Goal: Obtain resource: Download file/media

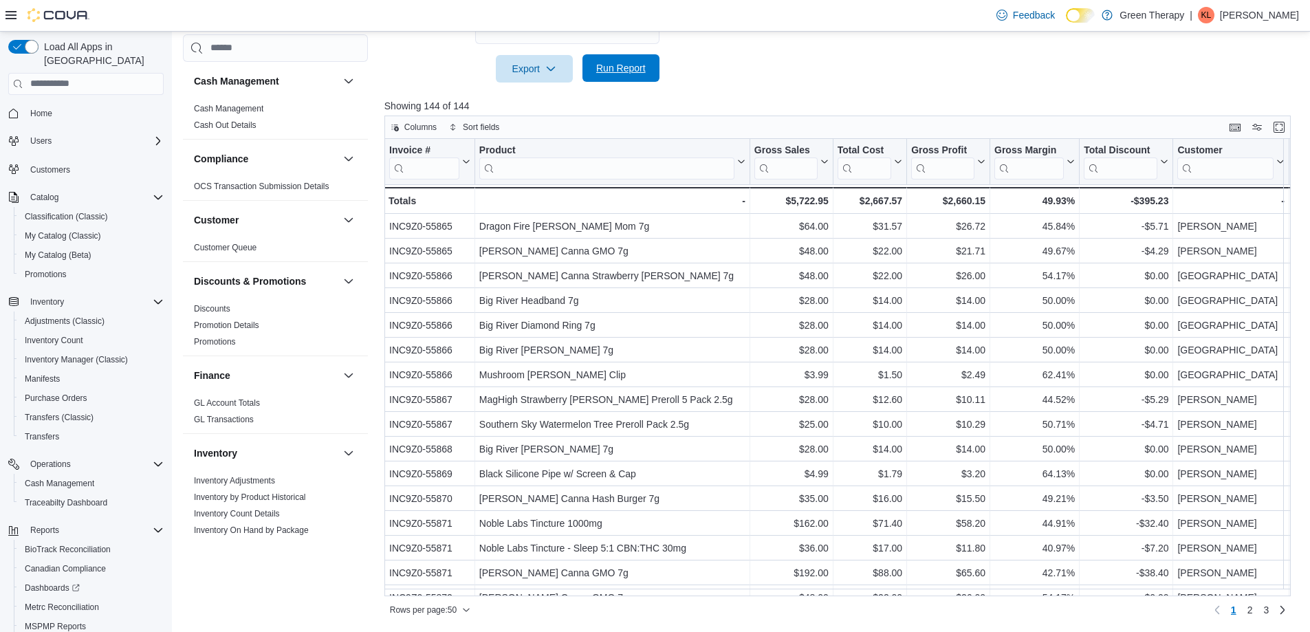
scroll to position [788, 0]
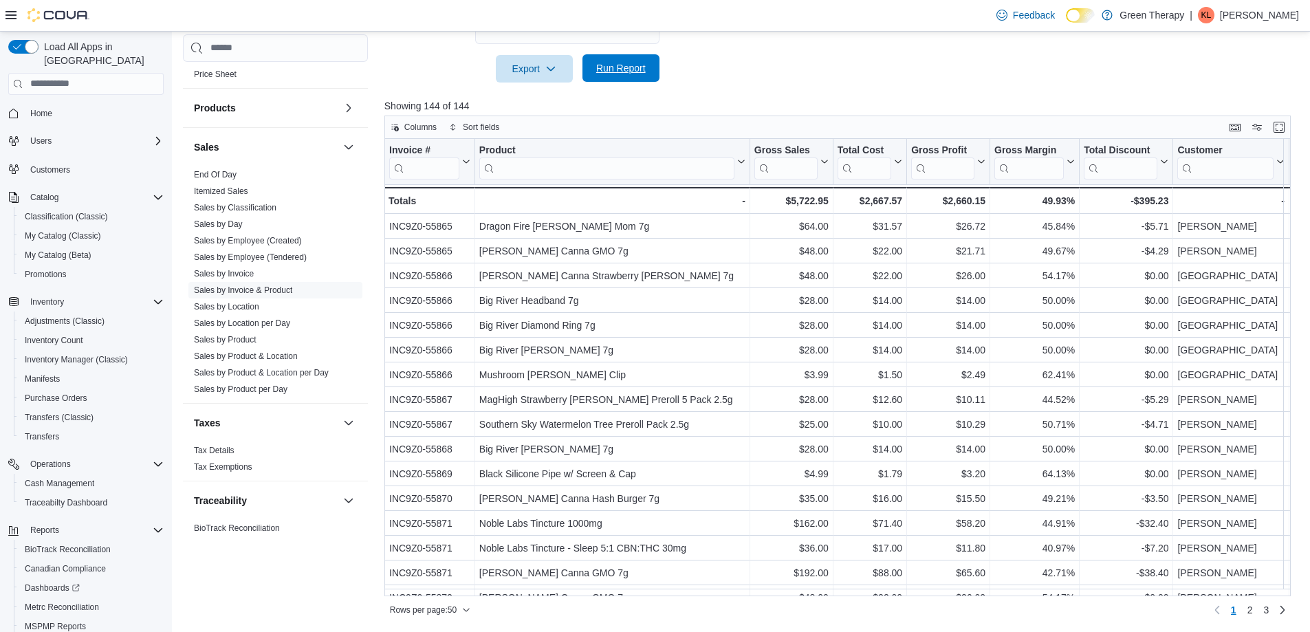
click at [622, 71] on span "Run Report" at bounding box center [621, 68] width 50 height 14
click at [1269, 610] on span "4" at bounding box center [1266, 610] width 6 height 14
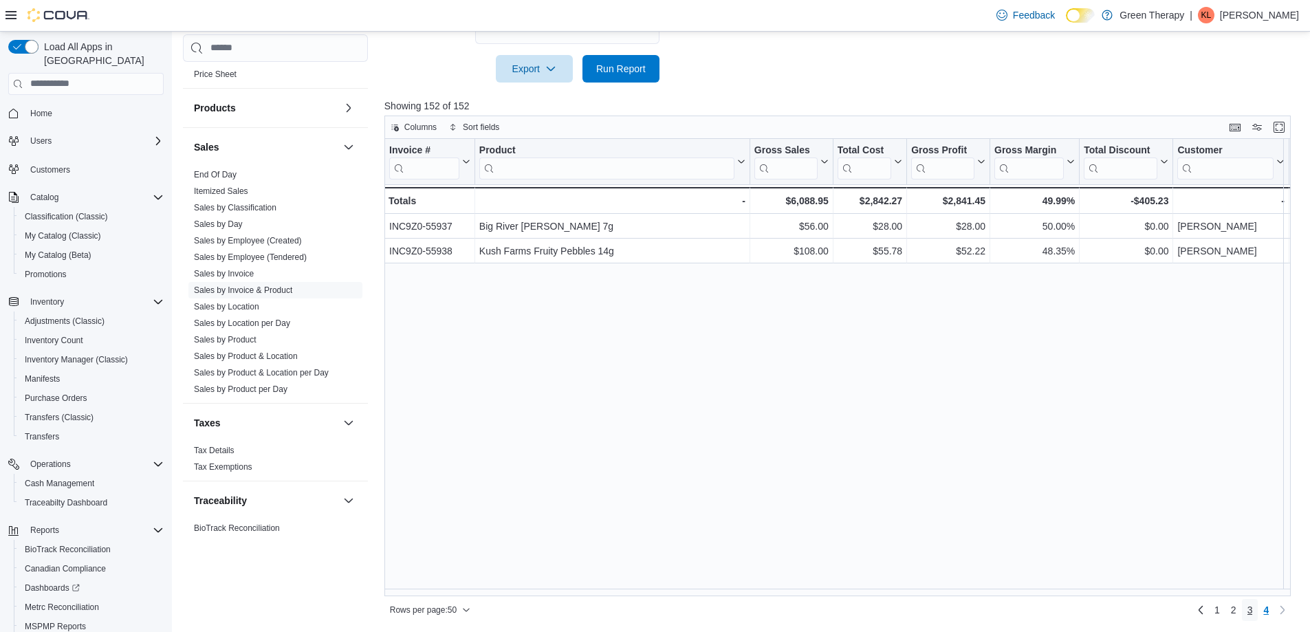
click at [1253, 612] on span "3" at bounding box center [1250, 610] width 6 height 14
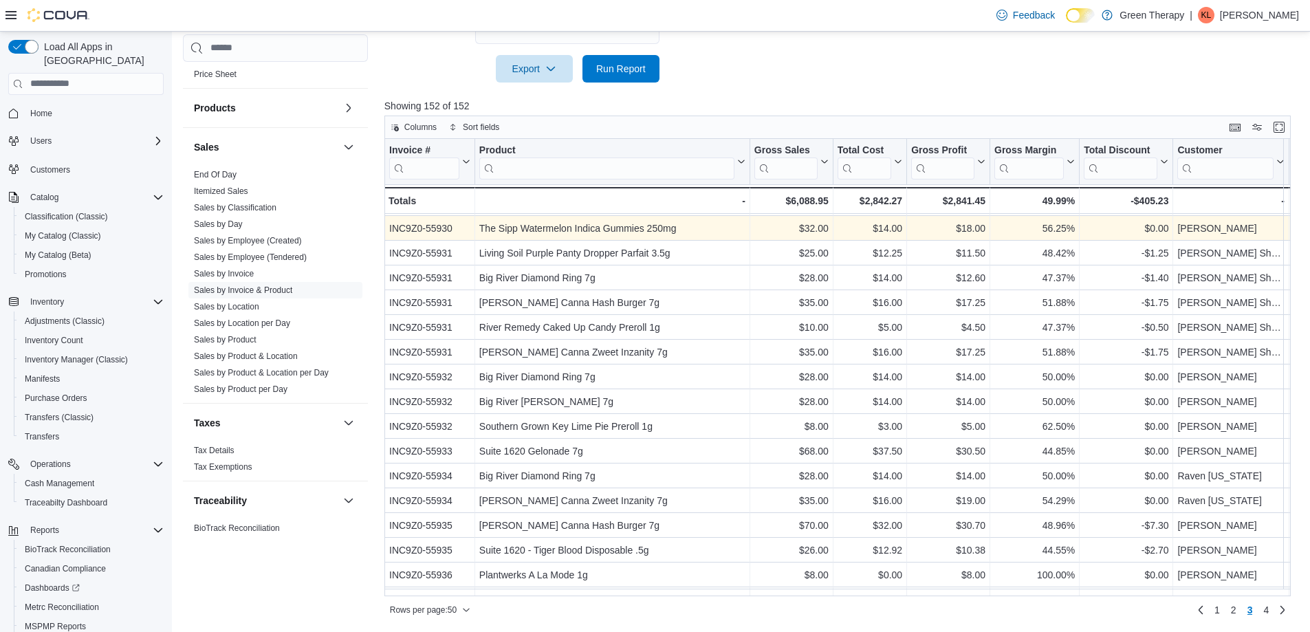
scroll to position [862, 0]
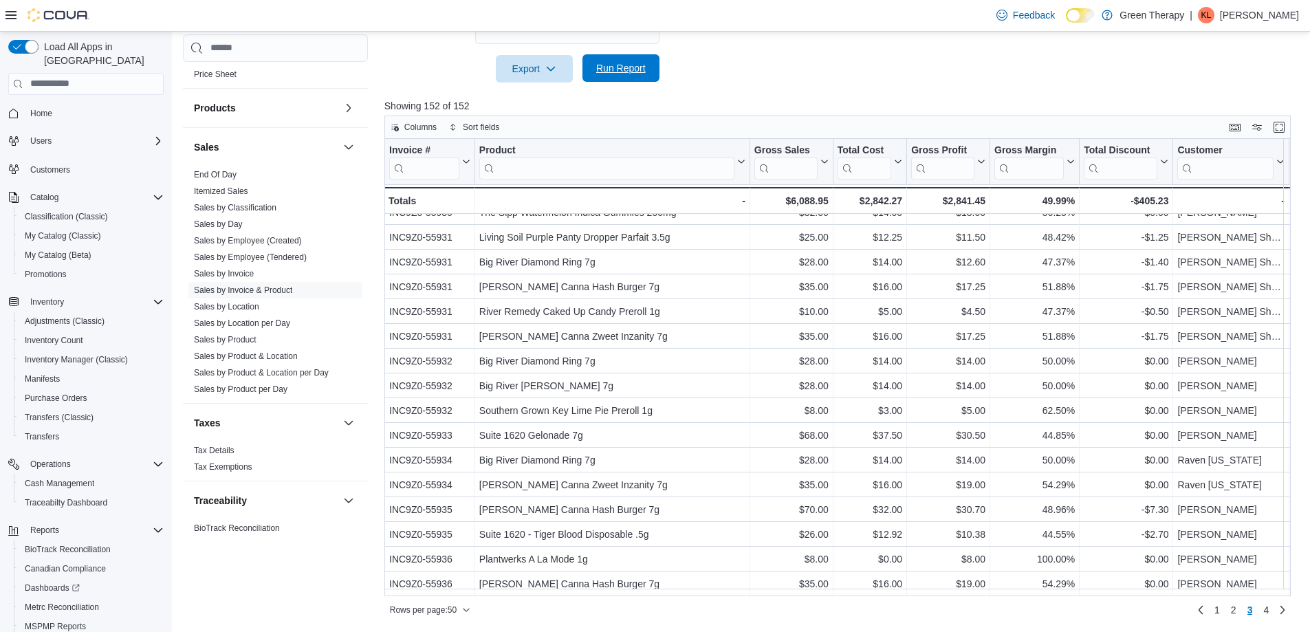
click at [626, 63] on span "Run Report" at bounding box center [621, 68] width 50 height 14
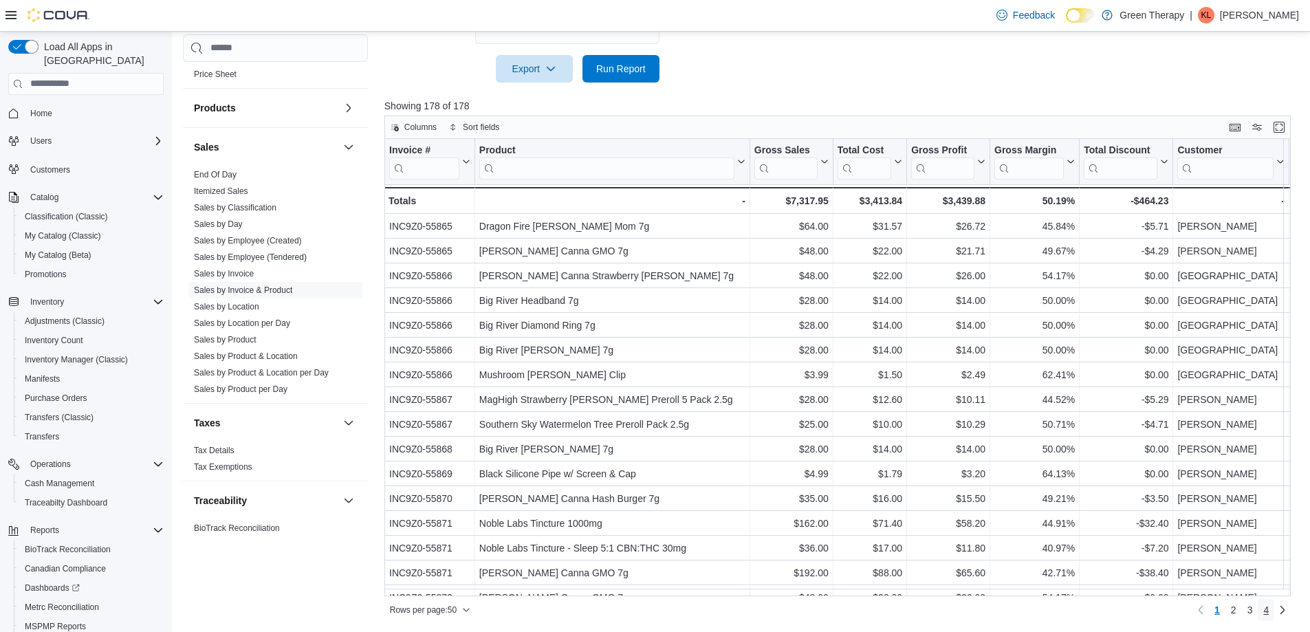
click at [1269, 613] on span "4" at bounding box center [1266, 610] width 6 height 14
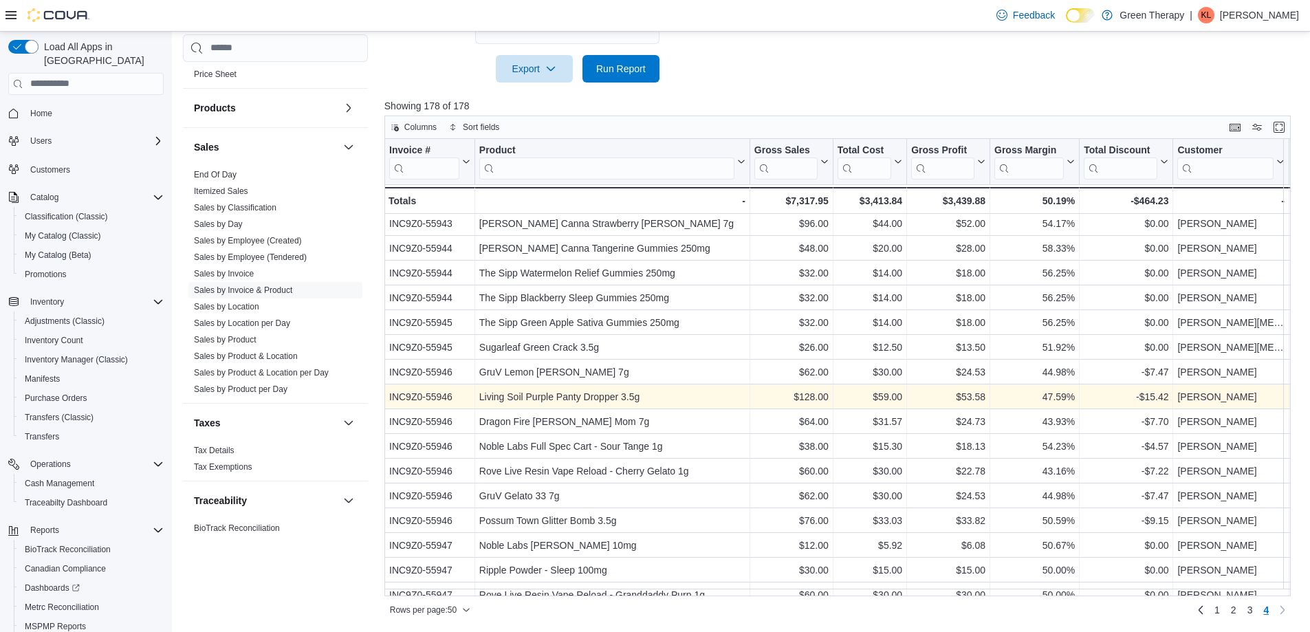
scroll to position [318, 0]
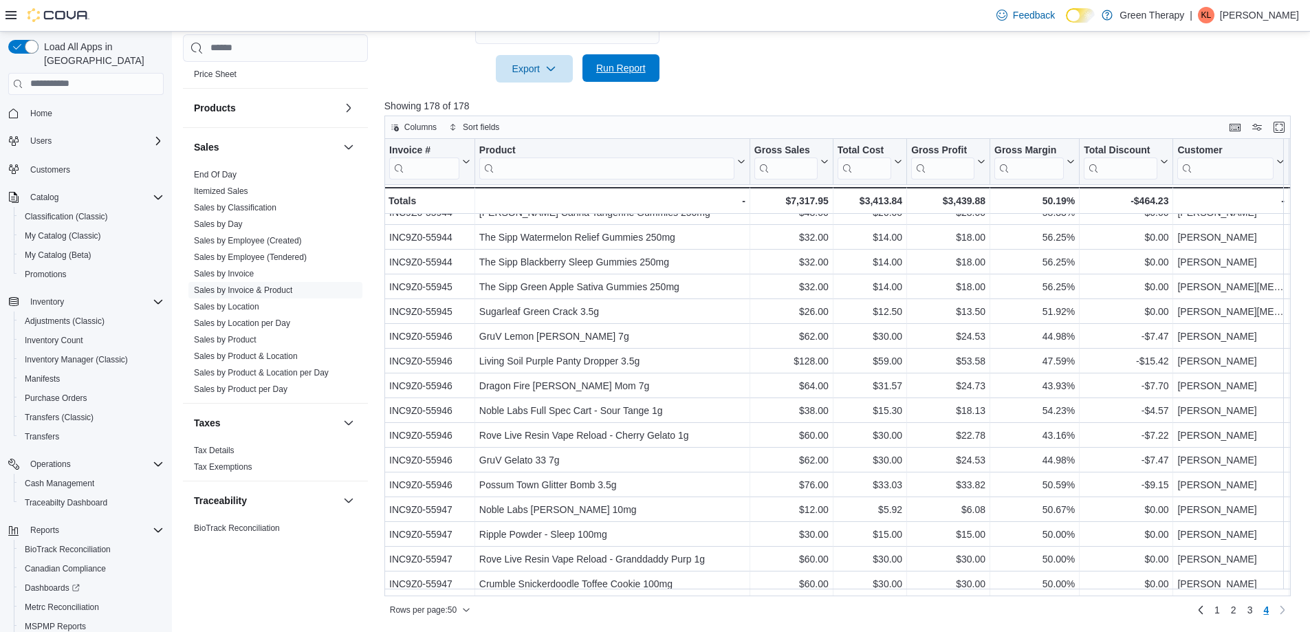
click at [620, 65] on span "Run Report" at bounding box center [621, 68] width 50 height 14
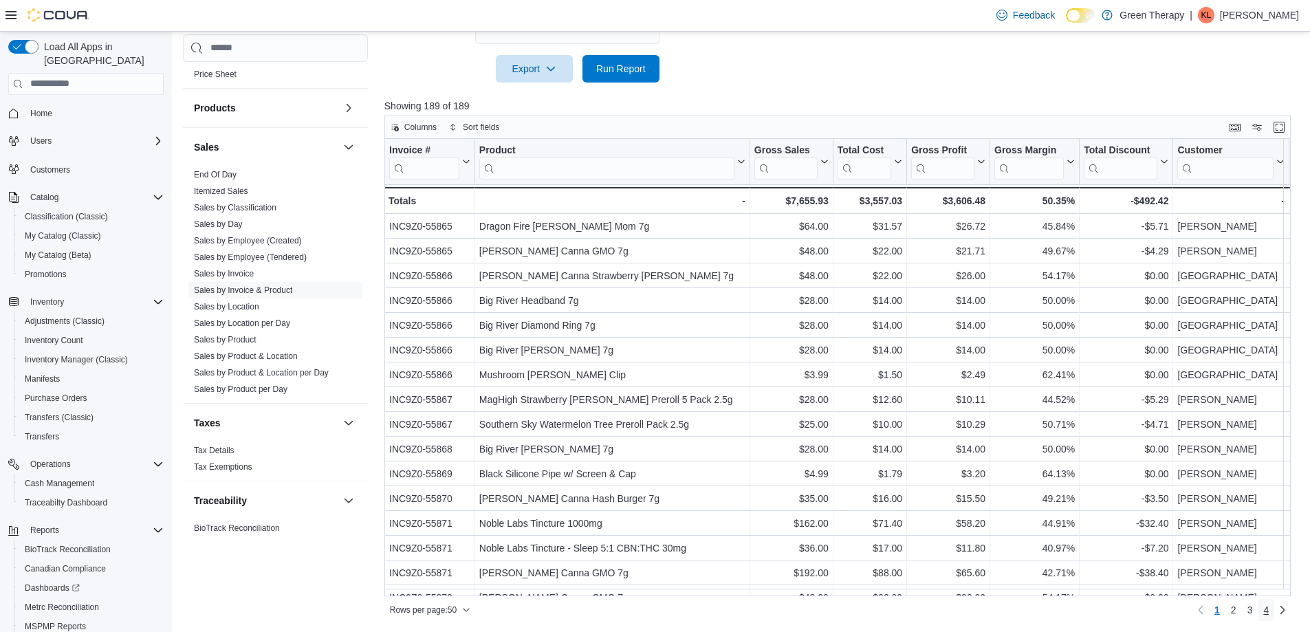
click at [1269, 611] on span "4" at bounding box center [1266, 610] width 6 height 14
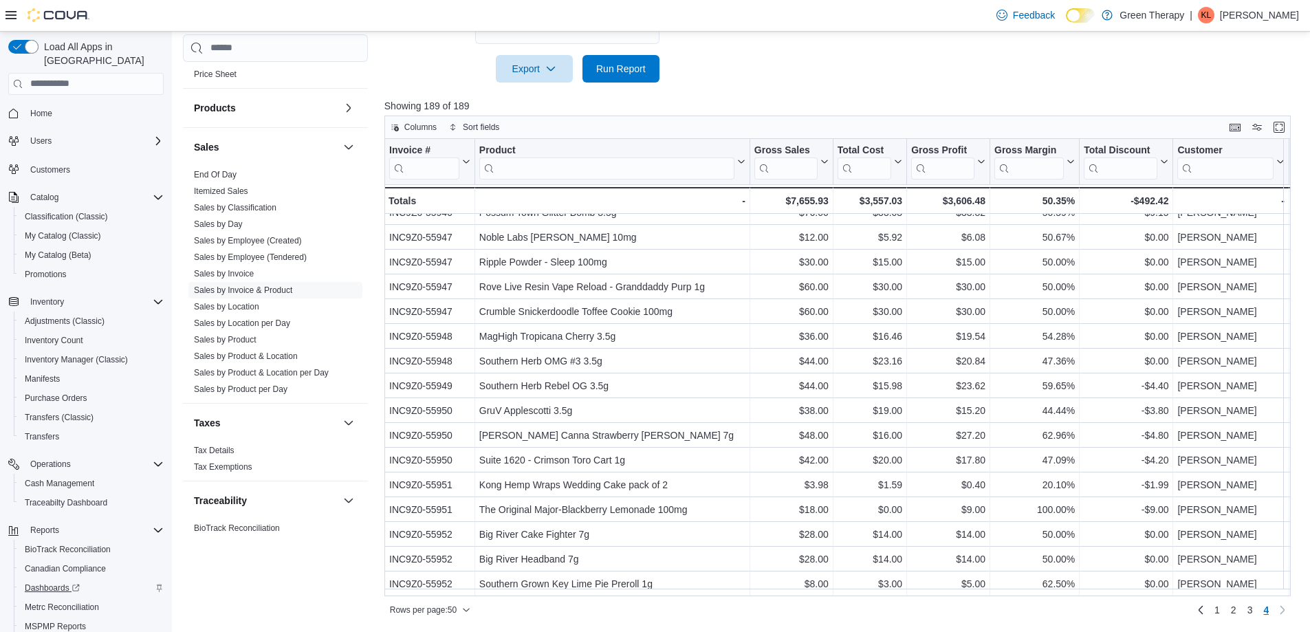
scroll to position [69, 0]
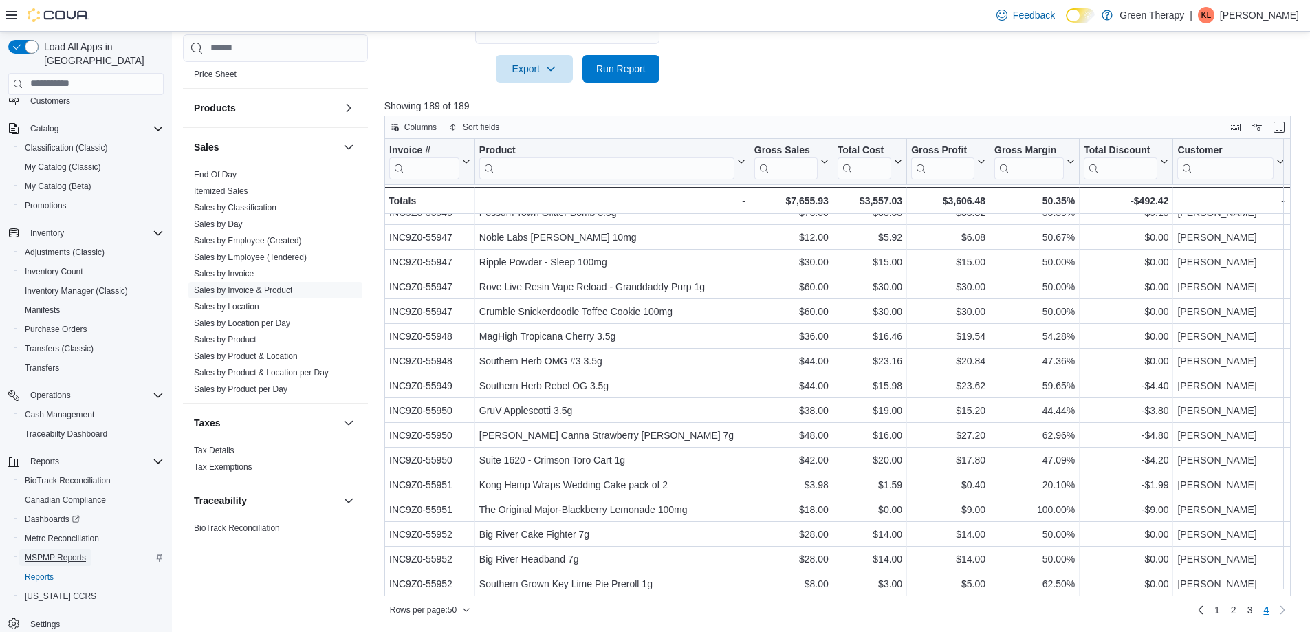
click at [77, 552] on span "MSPMP Reports" at bounding box center [55, 557] width 61 height 11
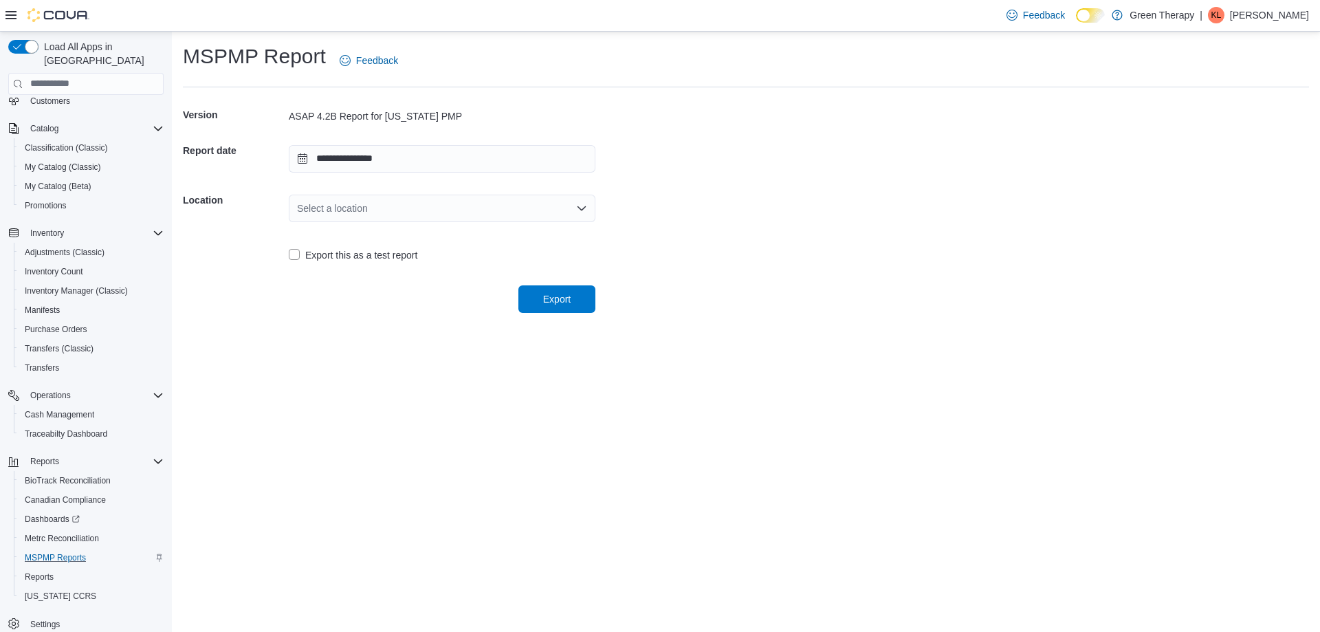
click at [408, 208] on div "Select a location" at bounding box center [442, 209] width 307 height 28
click at [419, 250] on span "[STREET_ADDRESS]" at bounding box center [451, 252] width 274 height 14
click at [551, 292] on span "Export" at bounding box center [557, 299] width 28 height 14
click at [43, 571] on span "Reports" at bounding box center [39, 576] width 29 height 11
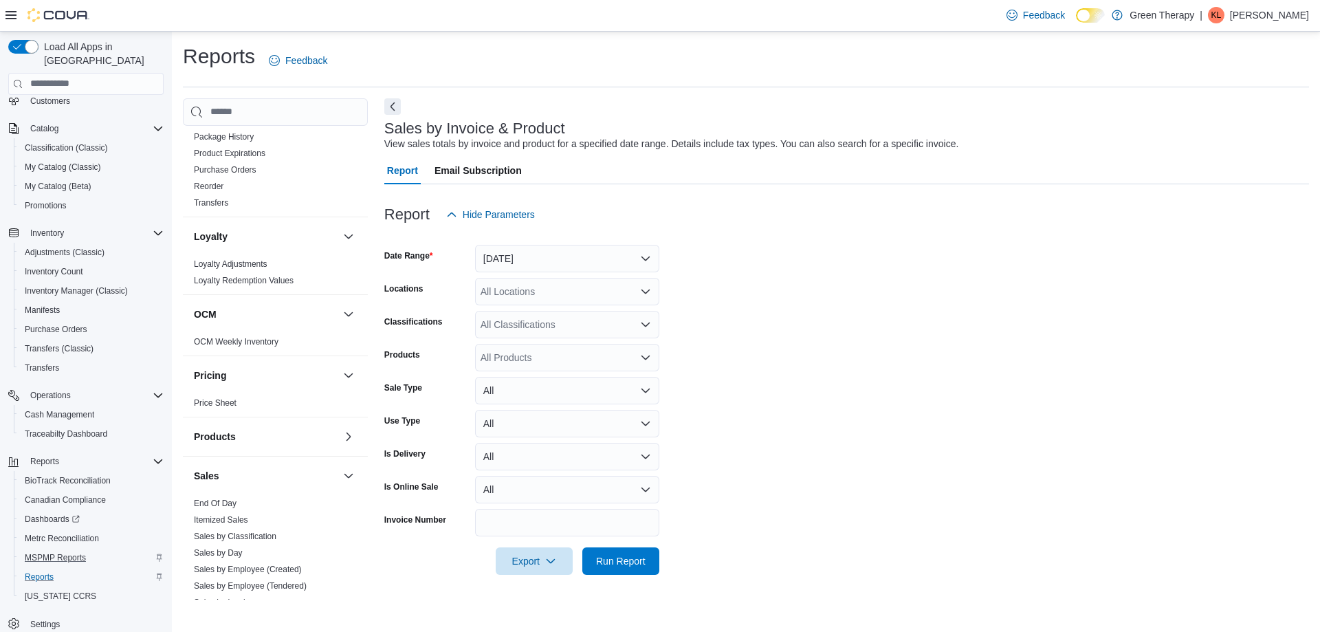
scroll to position [550, 0]
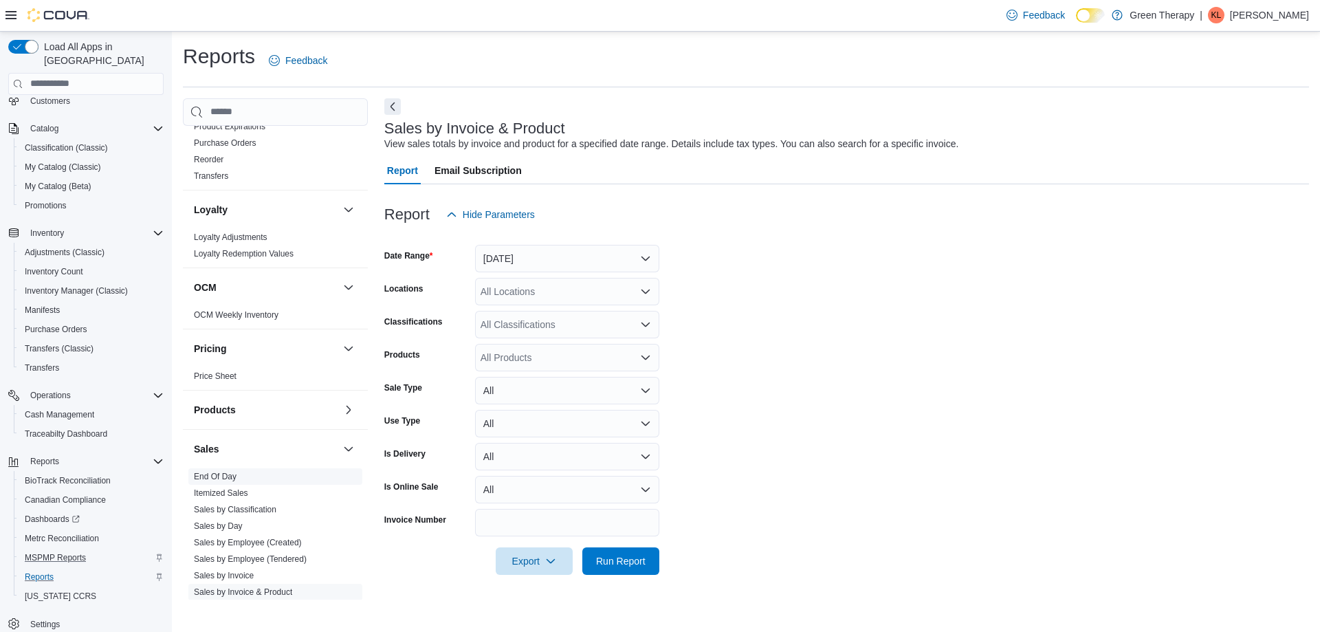
click at [223, 479] on link "End Of Day" at bounding box center [215, 477] width 43 height 10
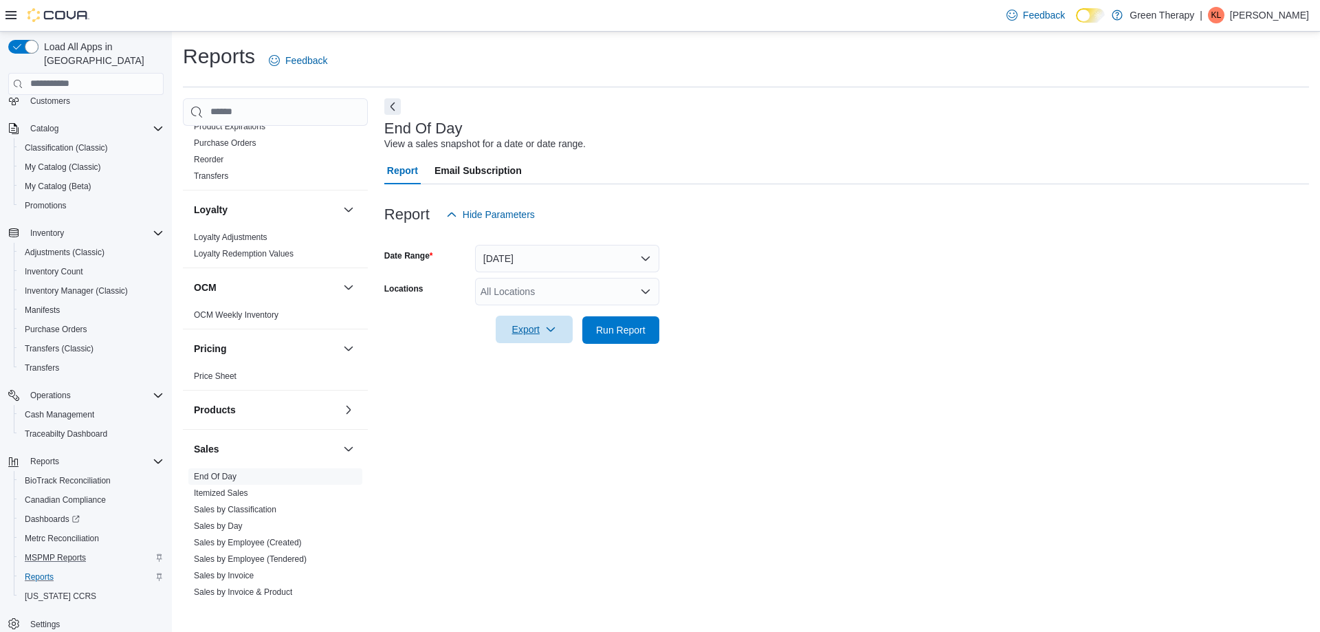
click at [529, 336] on span "Export" at bounding box center [534, 330] width 61 height 28
click at [523, 381] on span "Export to Pdf" at bounding box center [536, 385] width 62 height 11
click at [1281, 17] on p "[PERSON_NAME]" at bounding box center [1269, 15] width 79 height 17
click at [1227, 131] on span "Sign Out" at bounding box center [1220, 134] width 37 height 14
